Goal: Task Accomplishment & Management: Use online tool/utility

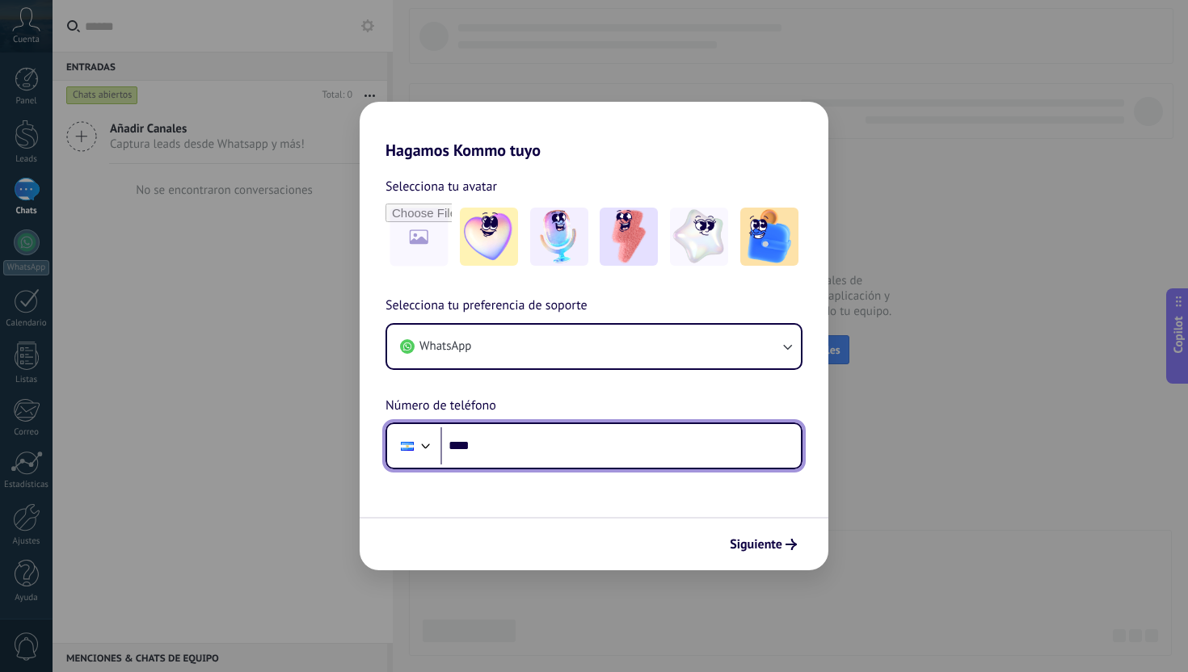
click at [524, 445] on input "****" at bounding box center [620, 445] width 360 height 37
paste input "**********"
type input "**********"
click at [419, 445] on div at bounding box center [425, 444] width 19 height 19
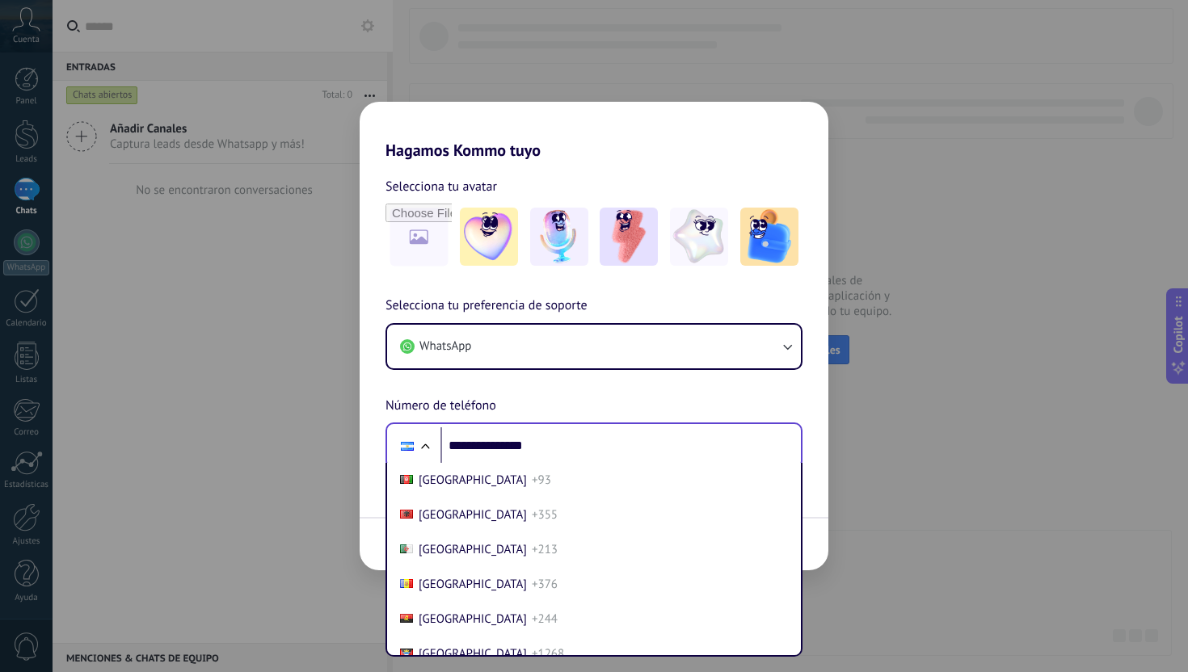
scroll to position [4622, 0]
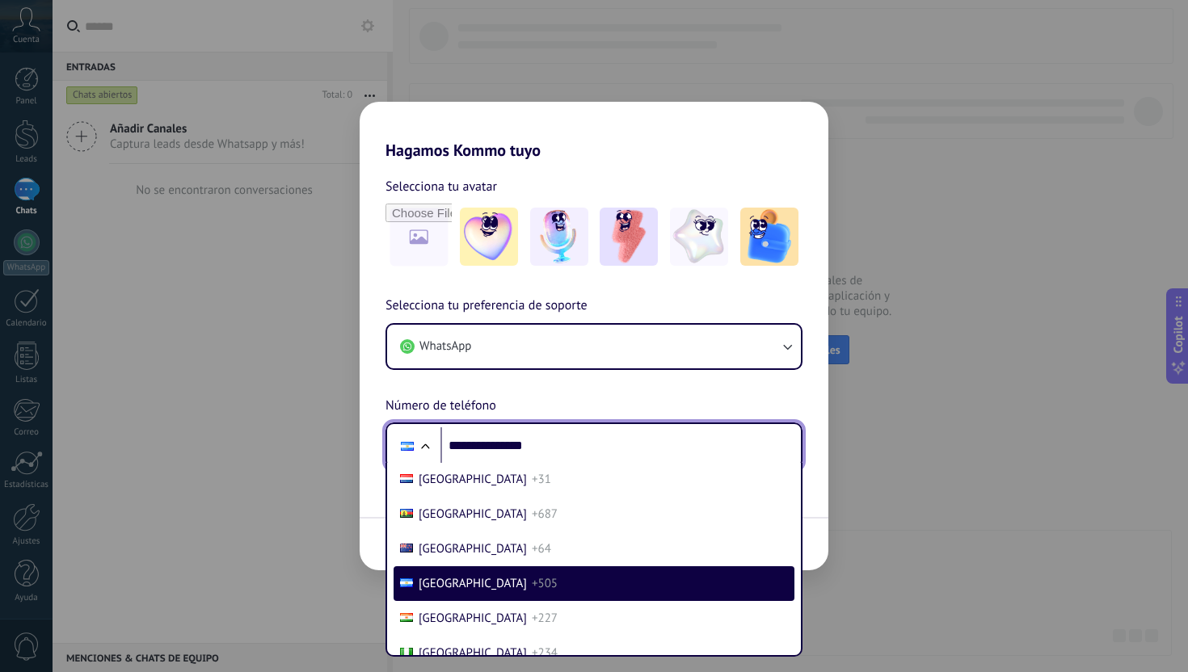
click at [419, 445] on div at bounding box center [424, 448] width 19 height 19
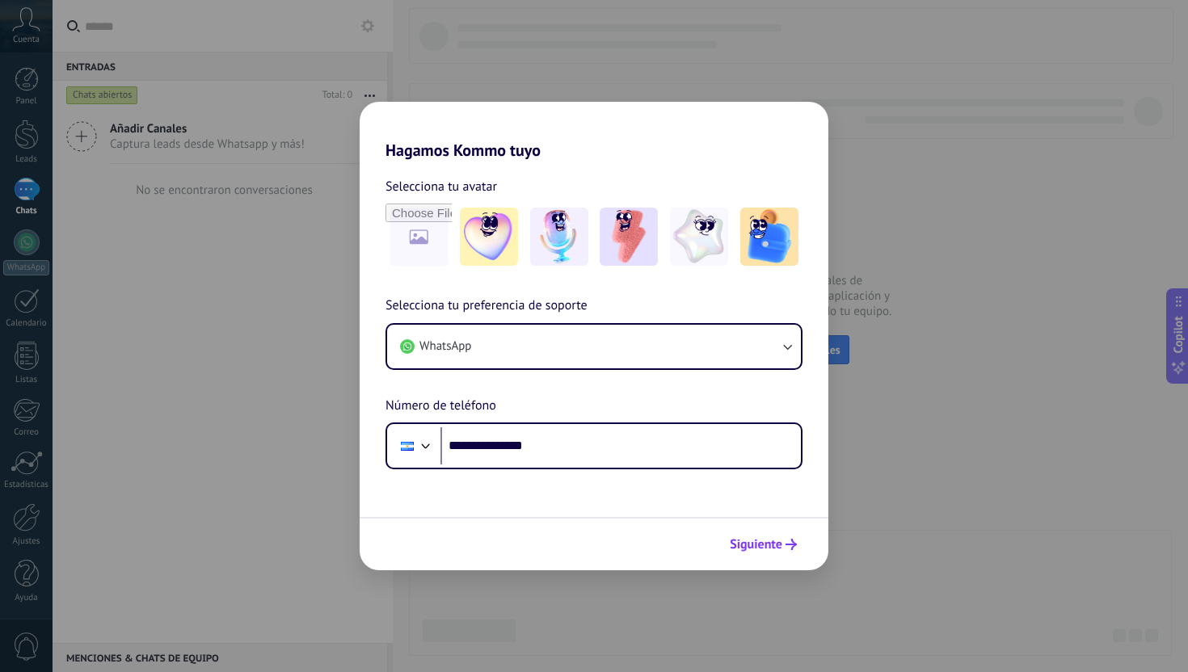
click at [781, 544] on span "Siguiente" at bounding box center [756, 544] width 53 height 11
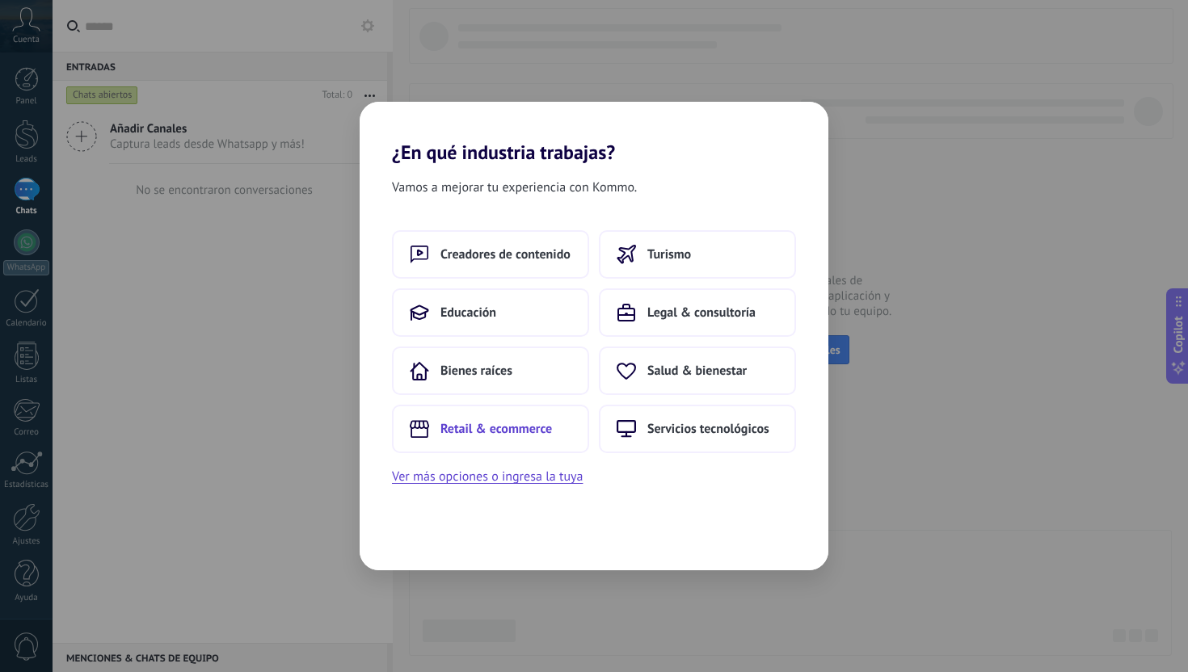
click at [553, 440] on button "Retail & ecommerce" at bounding box center [490, 429] width 197 height 48
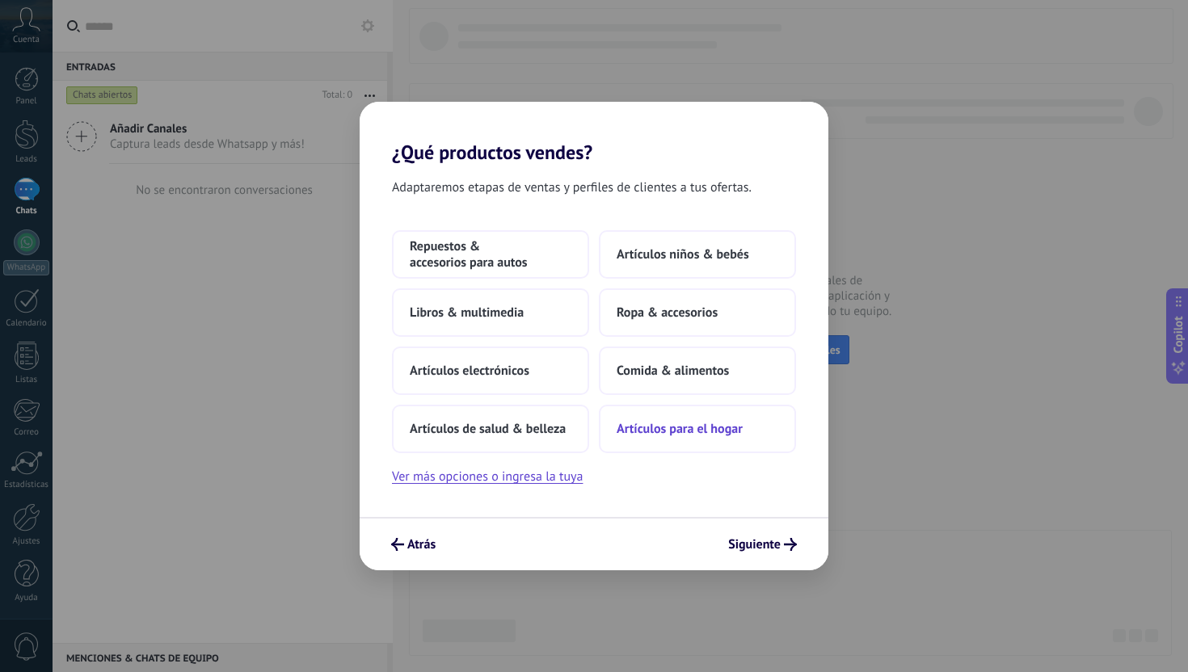
click at [661, 436] on span "Artículos para el hogar" at bounding box center [679, 429] width 126 height 16
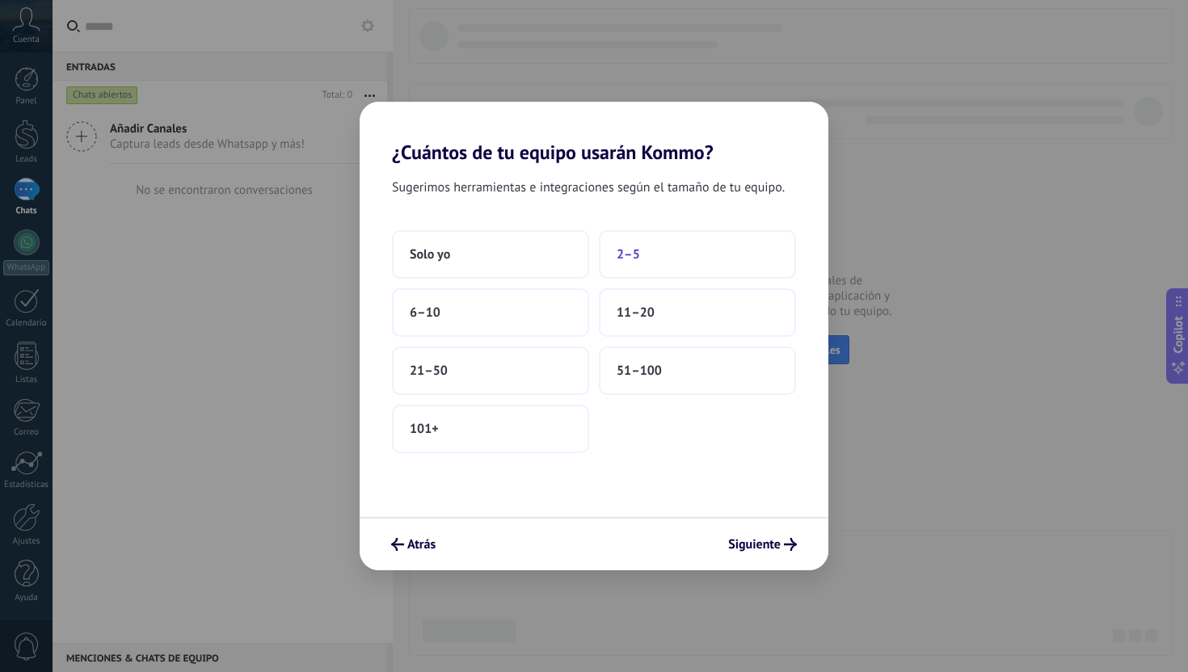
click at [665, 255] on button "2–5" at bounding box center [697, 254] width 197 height 48
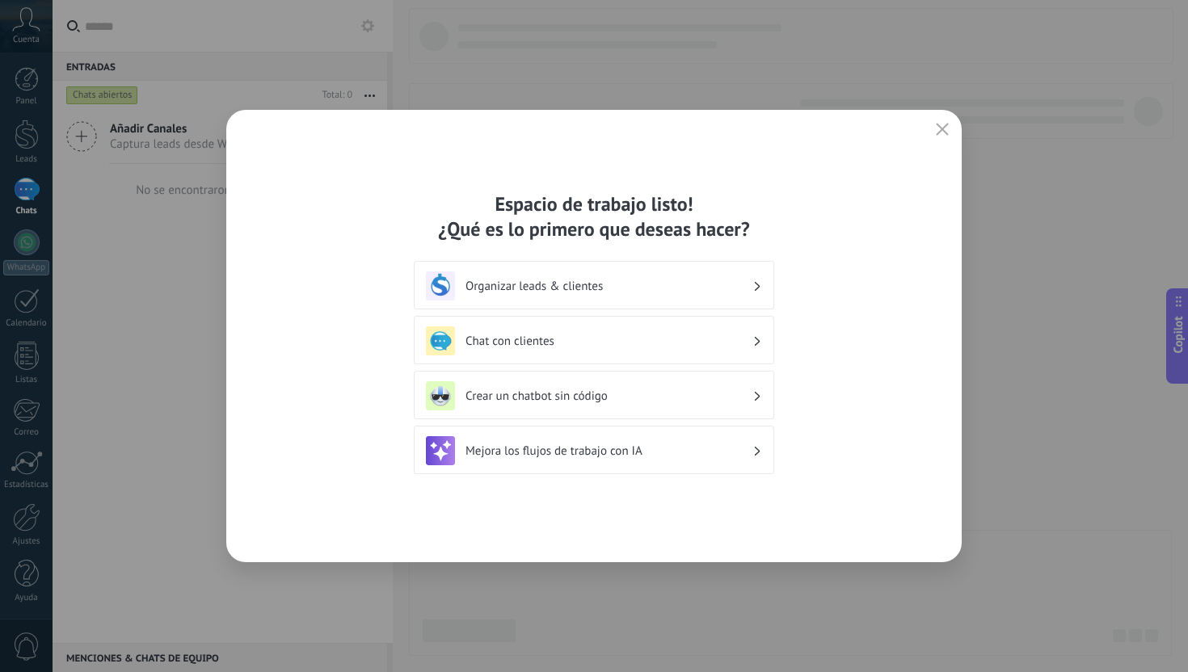
click at [742, 283] on h3 "Organizar leads & clientes" at bounding box center [608, 286] width 287 height 15
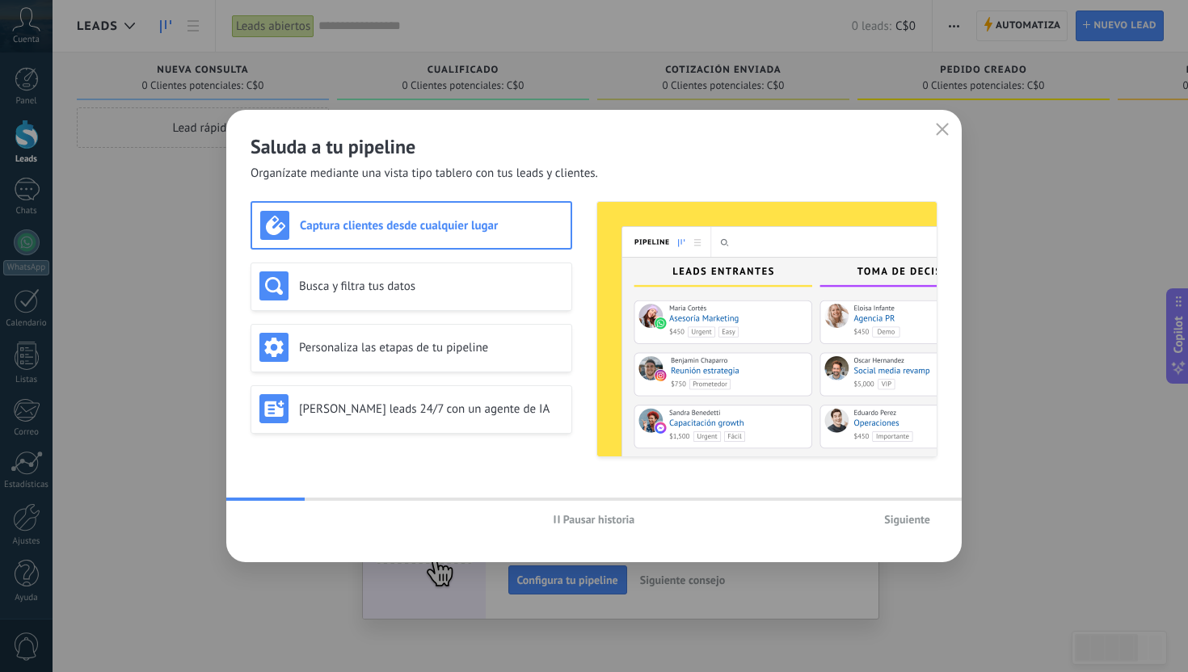
click at [914, 527] on button "Siguiente" at bounding box center [907, 519] width 61 height 24
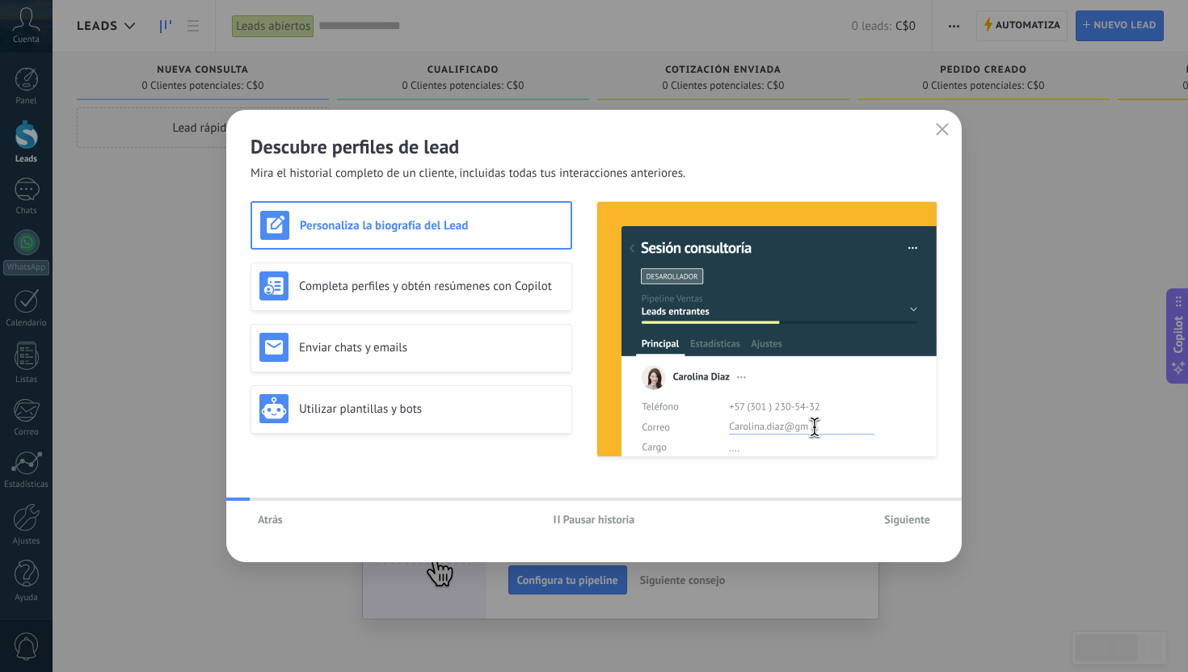
click at [914, 528] on button "Siguiente" at bounding box center [907, 519] width 61 height 24
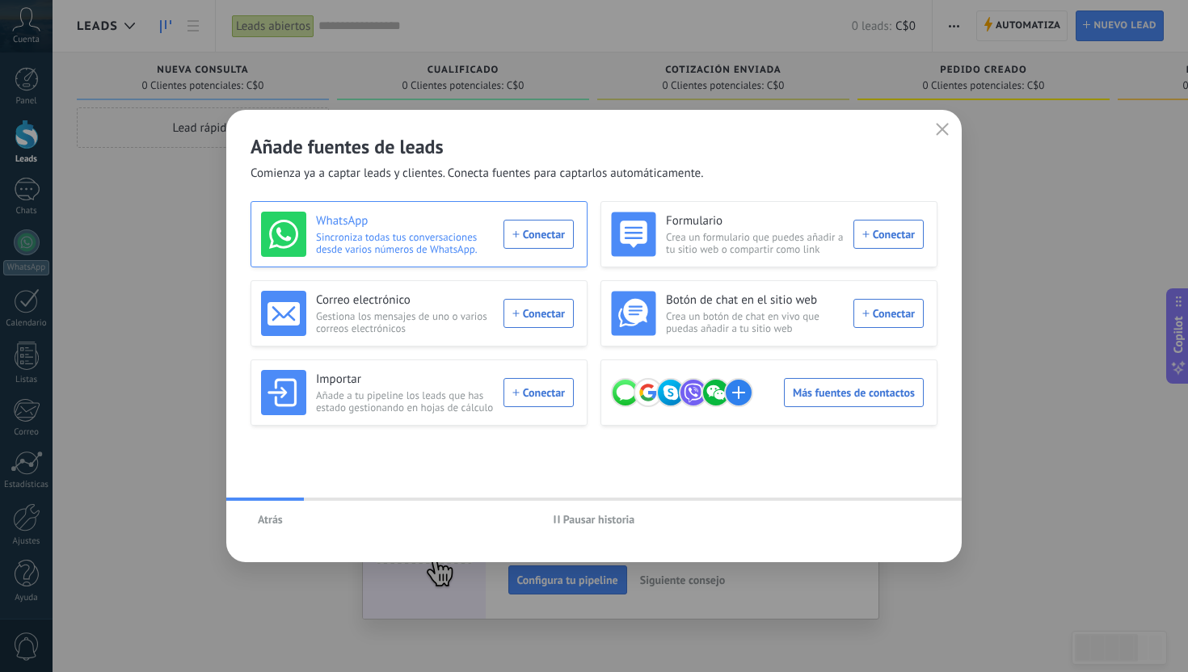
click at [513, 234] on div "WhatsApp Sincroniza todas tus conversaciones desde varios números de WhatsApp. …" at bounding box center [417, 234] width 313 height 45
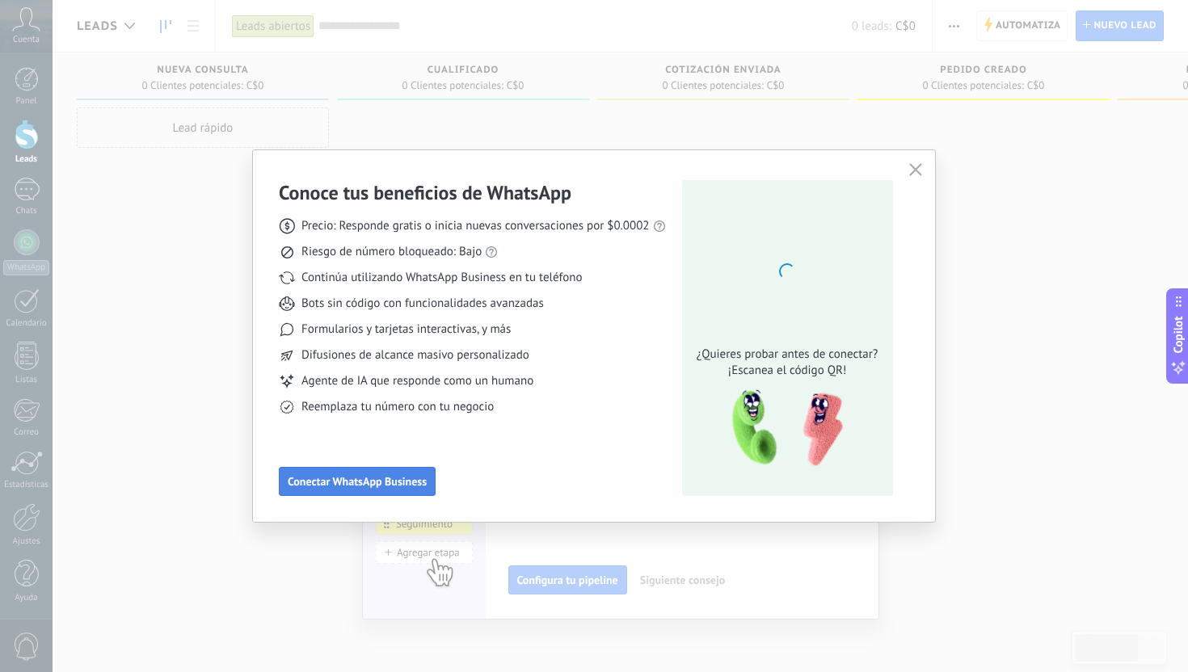
click at [405, 487] on span "Conectar WhatsApp Business" at bounding box center [357, 481] width 139 height 11
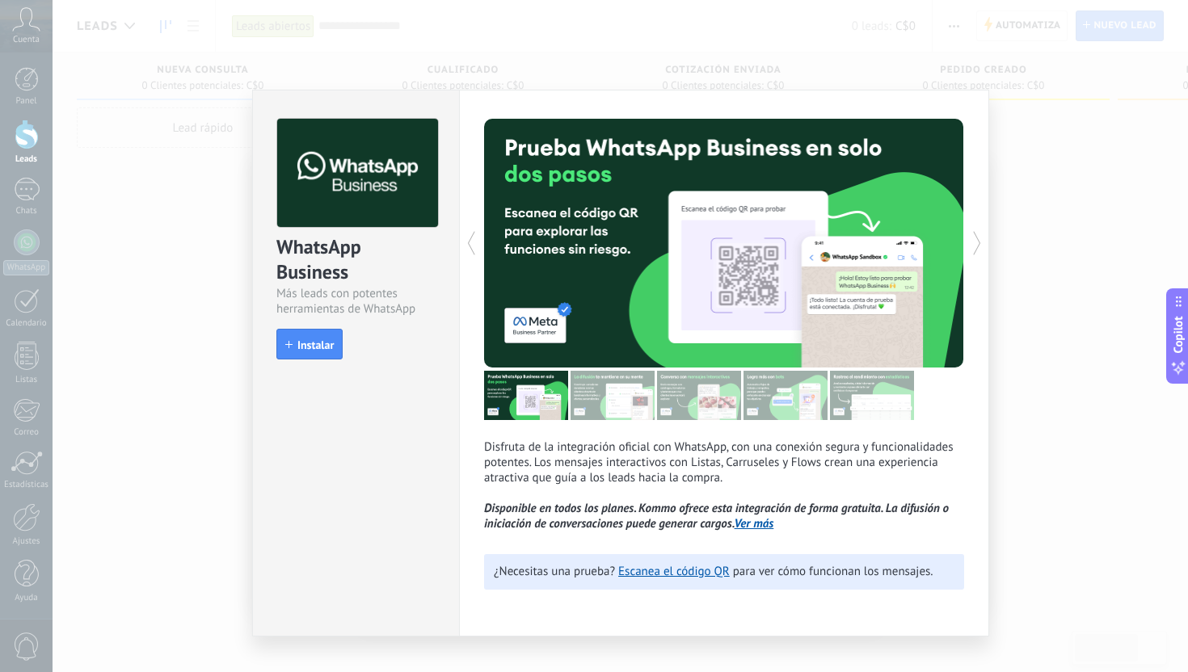
click at [1085, 131] on div "WhatsApp Business Más leads con potentes herramientas de WhatsApp install Insta…" at bounding box center [620, 336] width 1135 height 672
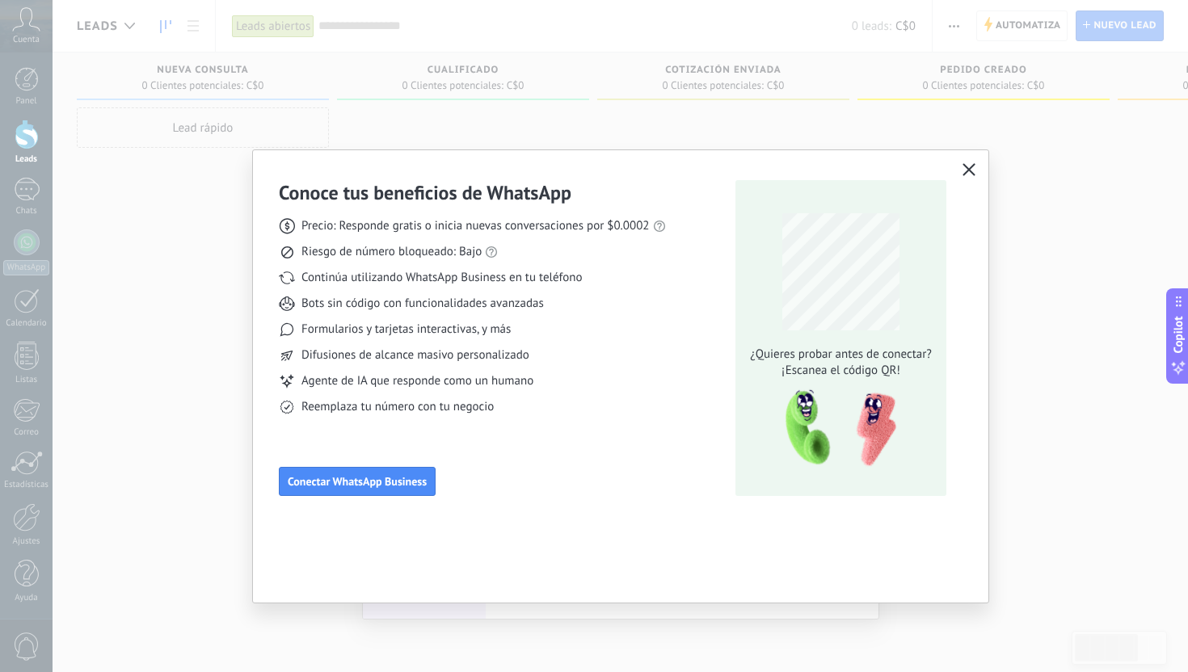
click at [978, 166] on button "button" at bounding box center [968, 170] width 21 height 23
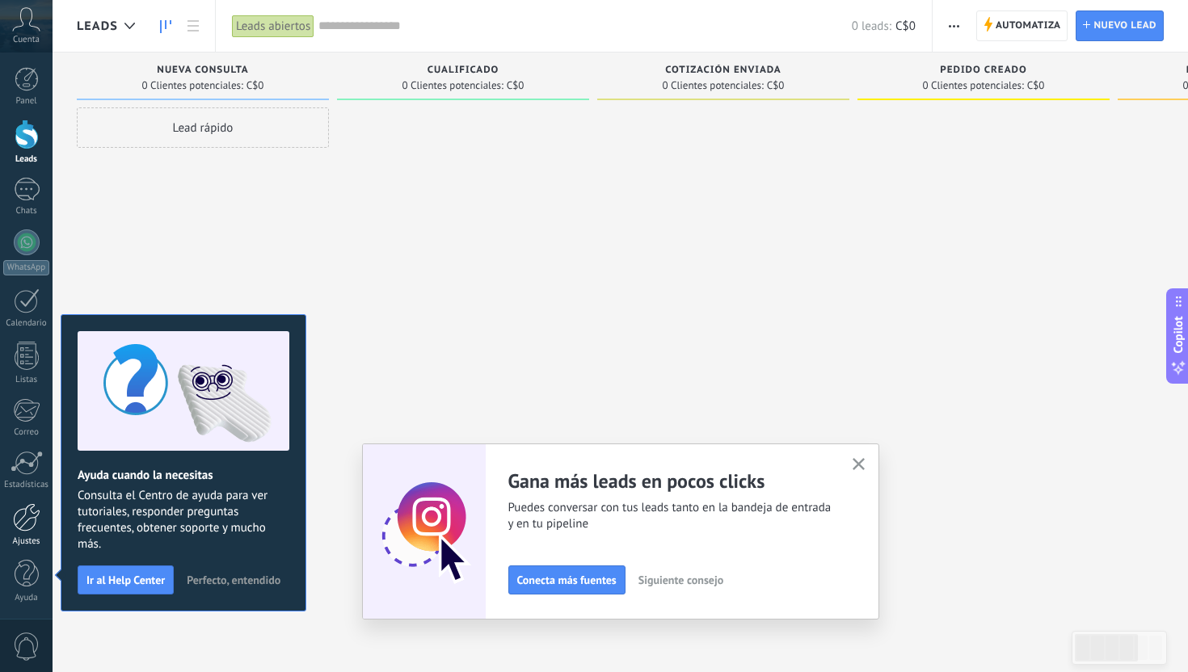
click at [26, 535] on link "Ajustes" at bounding box center [26, 525] width 53 height 44
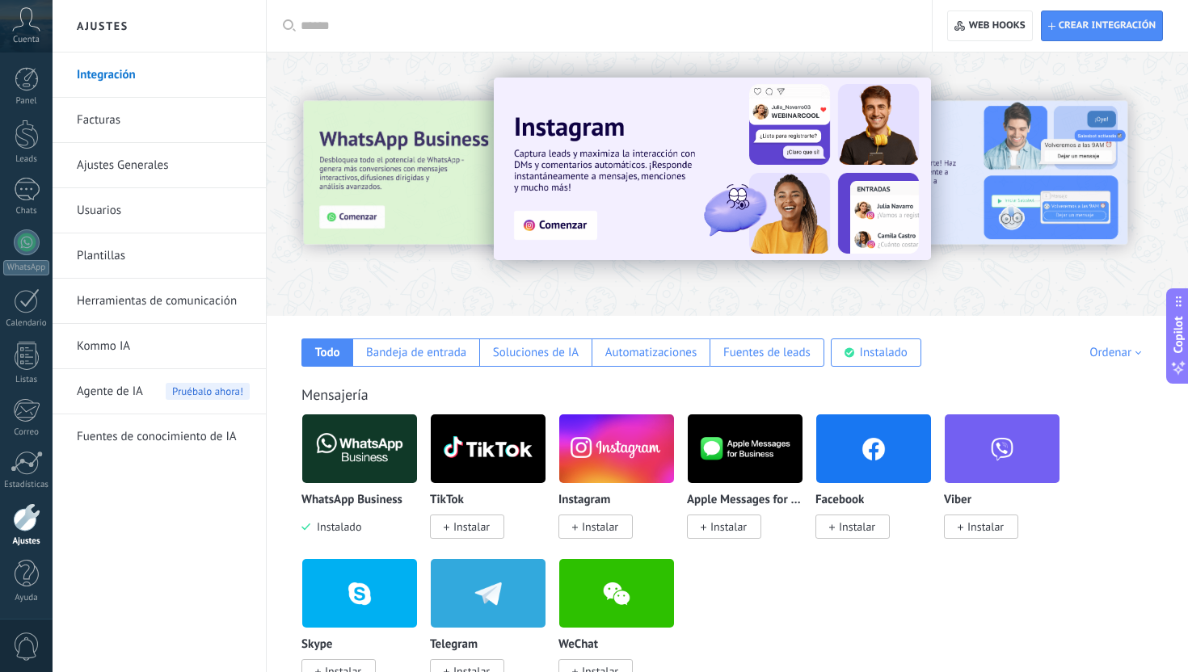
click at [370, 456] on img at bounding box center [359, 449] width 115 height 78
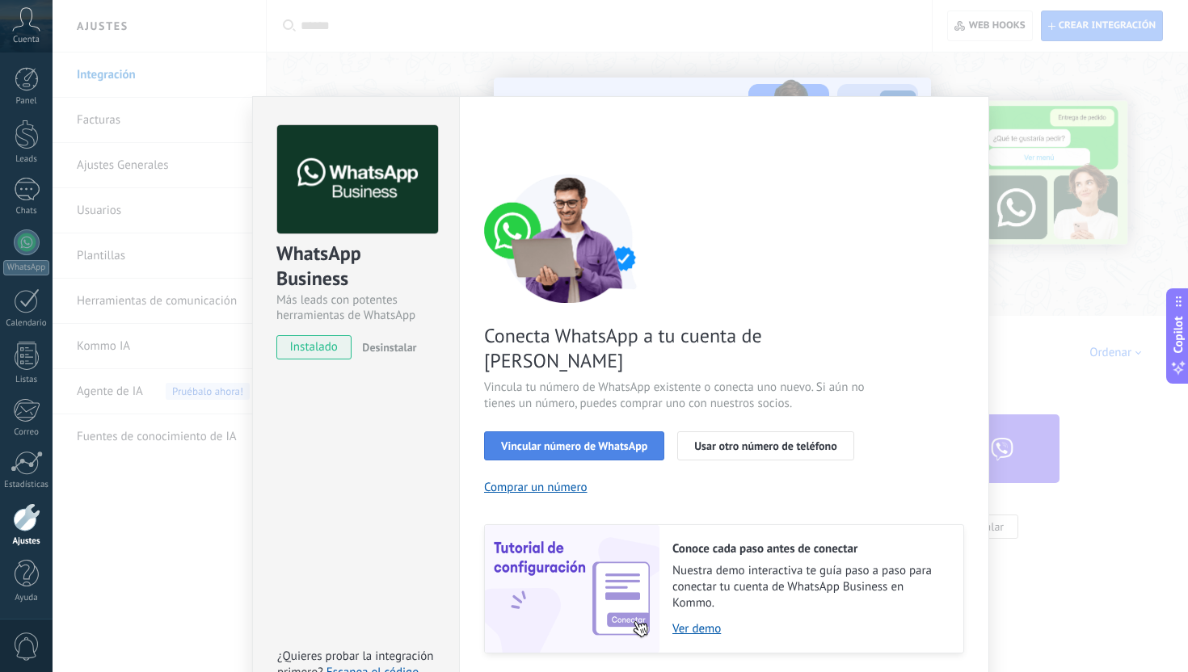
click at [597, 440] on span "Vincular número de WhatsApp" at bounding box center [574, 445] width 146 height 11
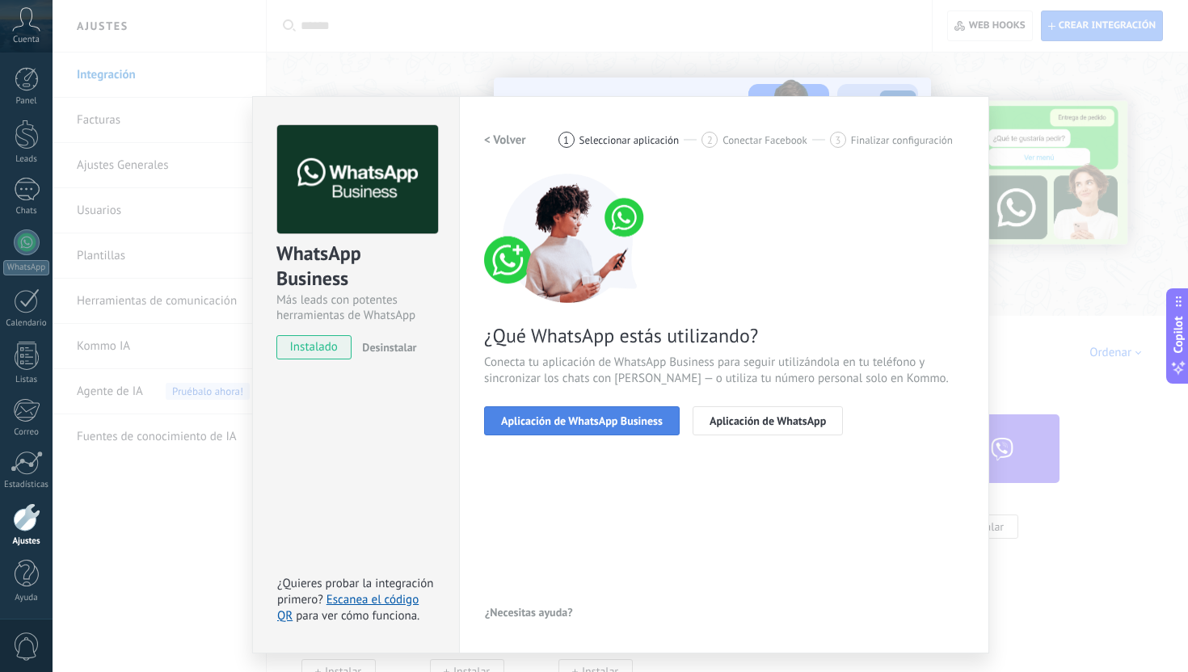
click at [595, 423] on span "Aplicación de WhatsApp Business" at bounding box center [582, 420] width 162 height 11
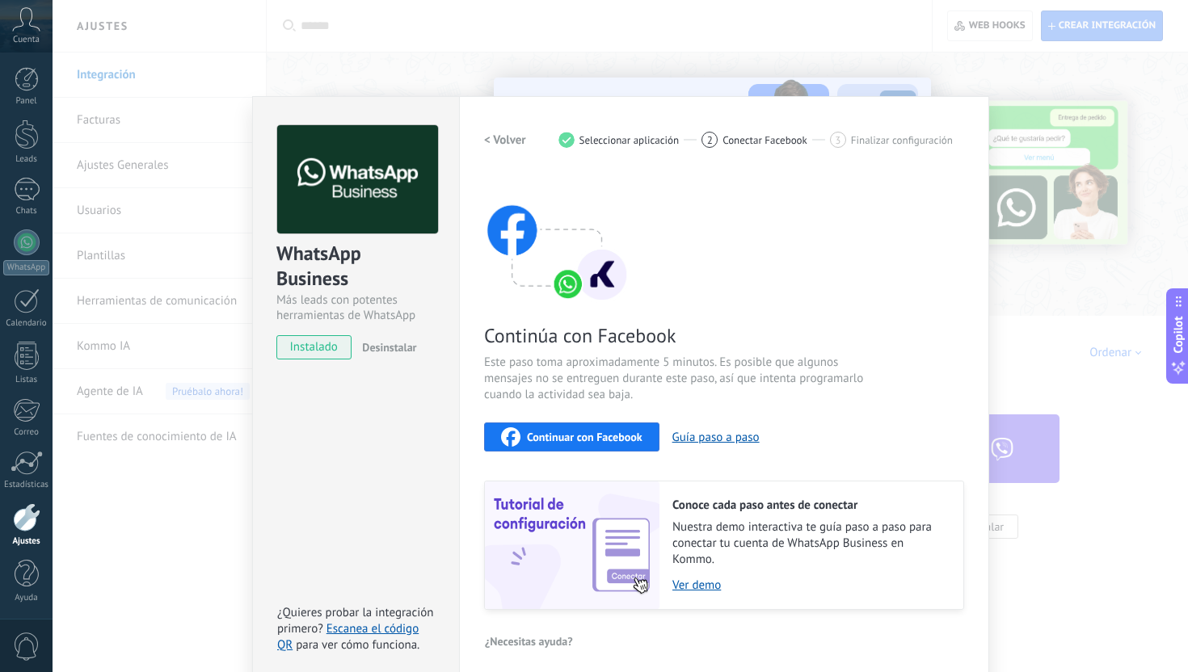
scroll to position [10, 0]
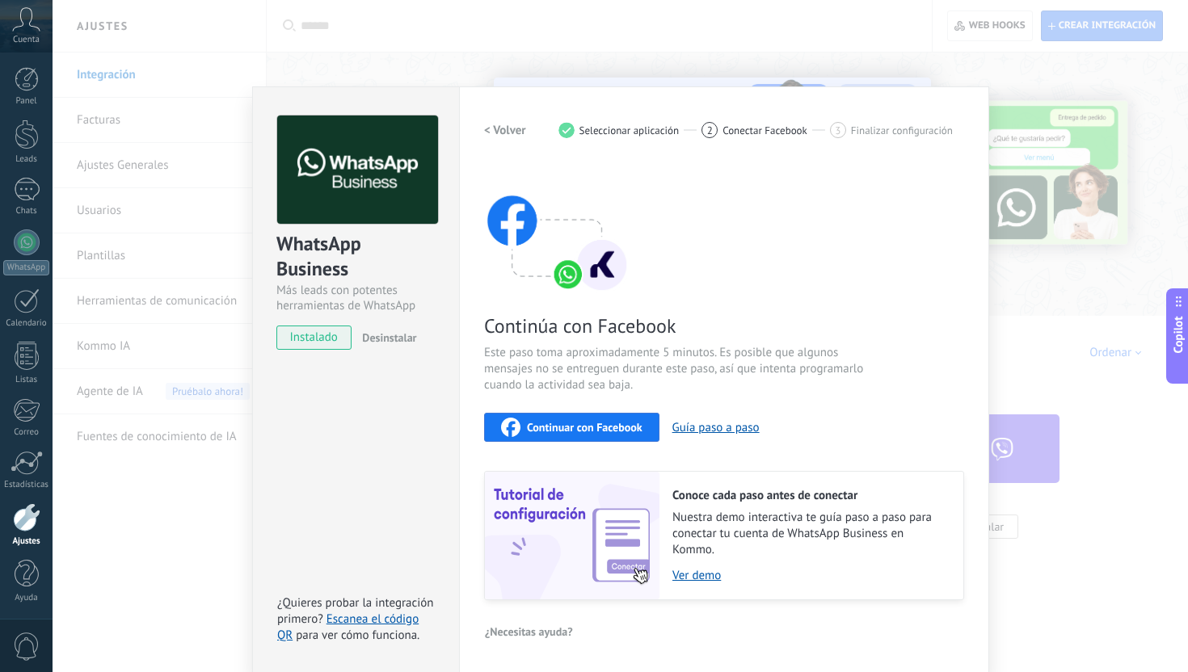
click at [595, 424] on span "Continuar con Facebook" at bounding box center [585, 427] width 116 height 11
